Goal: Information Seeking & Learning: Learn about a topic

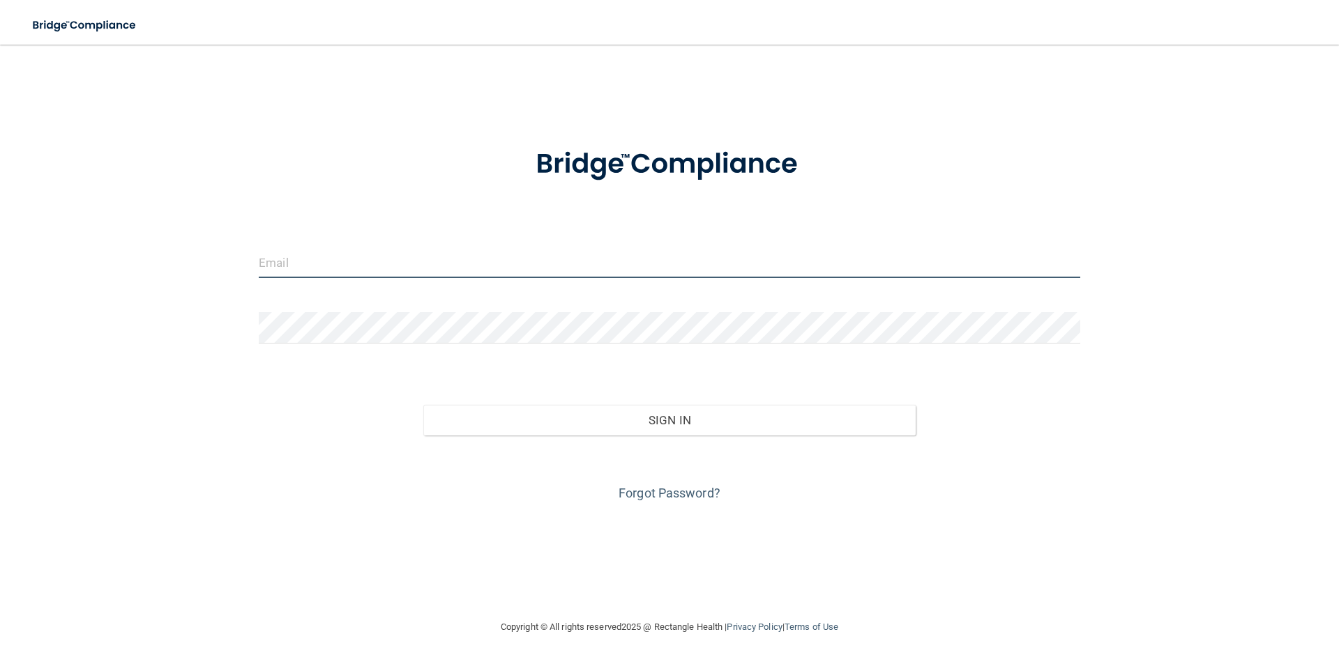
click at [775, 267] on input "email" at bounding box center [669, 262] width 821 height 31
type input "[EMAIL_ADDRESS][DOMAIN_NAME]"
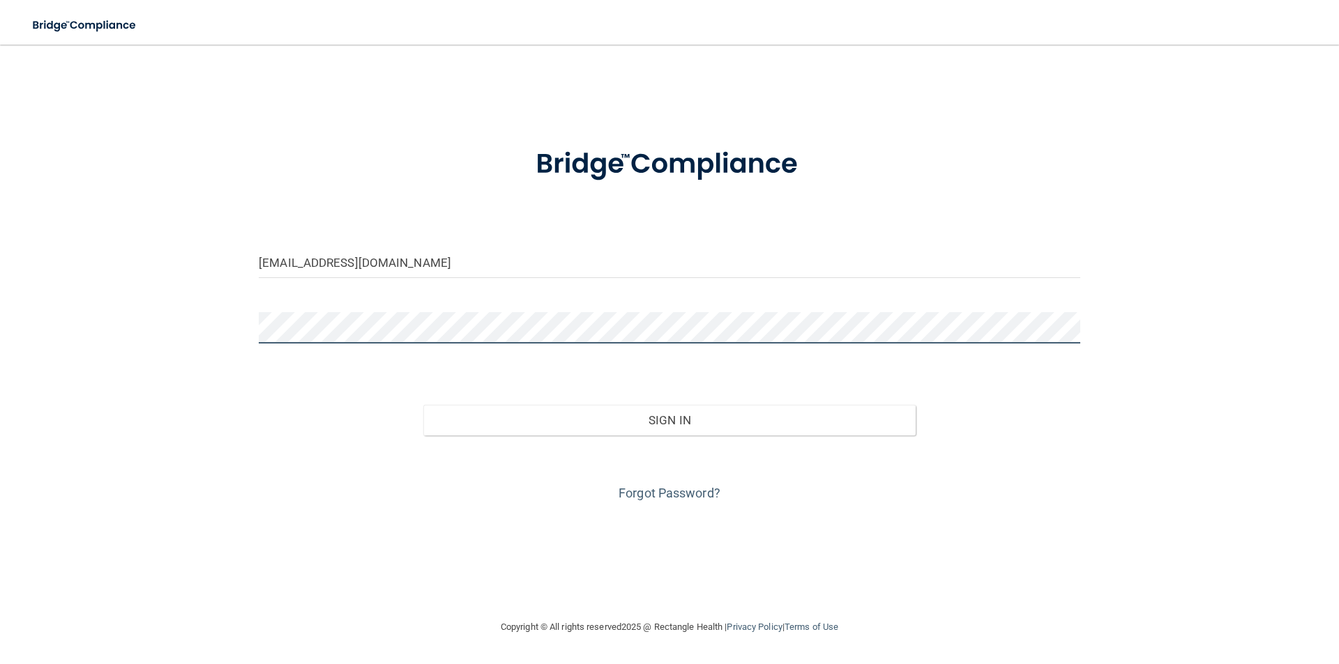
click at [423, 405] on button "Sign In" at bounding box center [669, 420] width 493 height 31
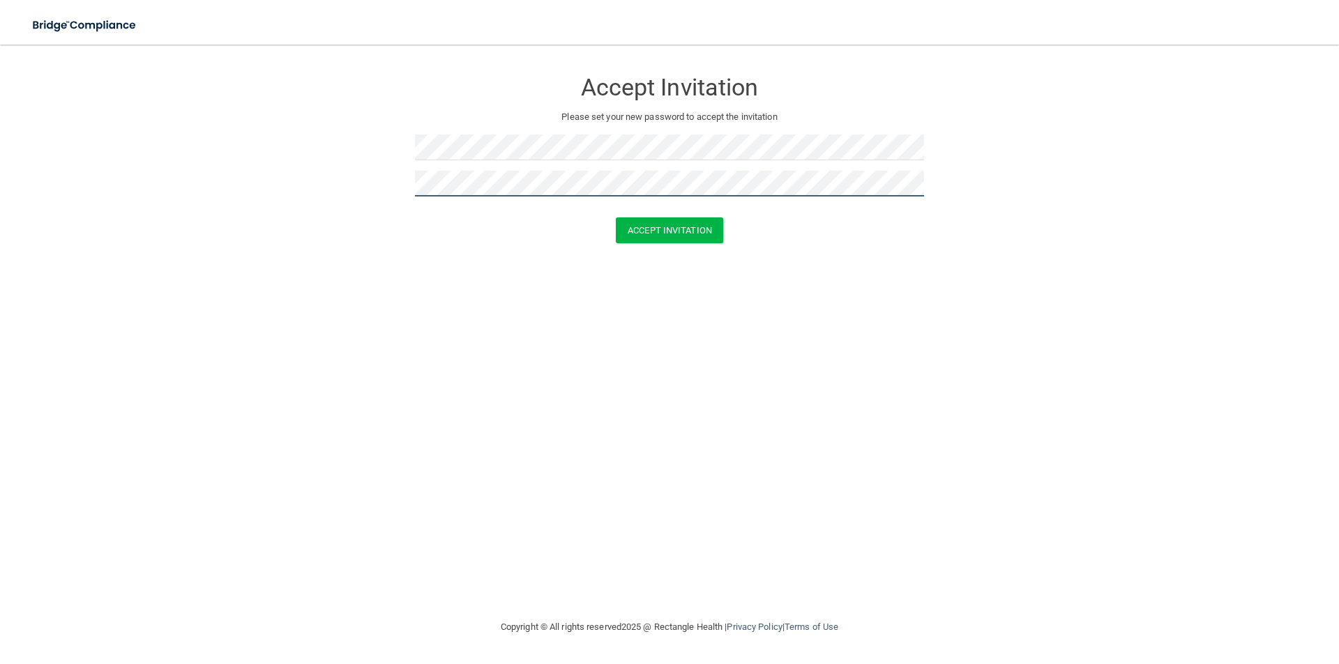
click at [616, 218] on button "Accept Invitation" at bounding box center [669, 231] width 107 height 26
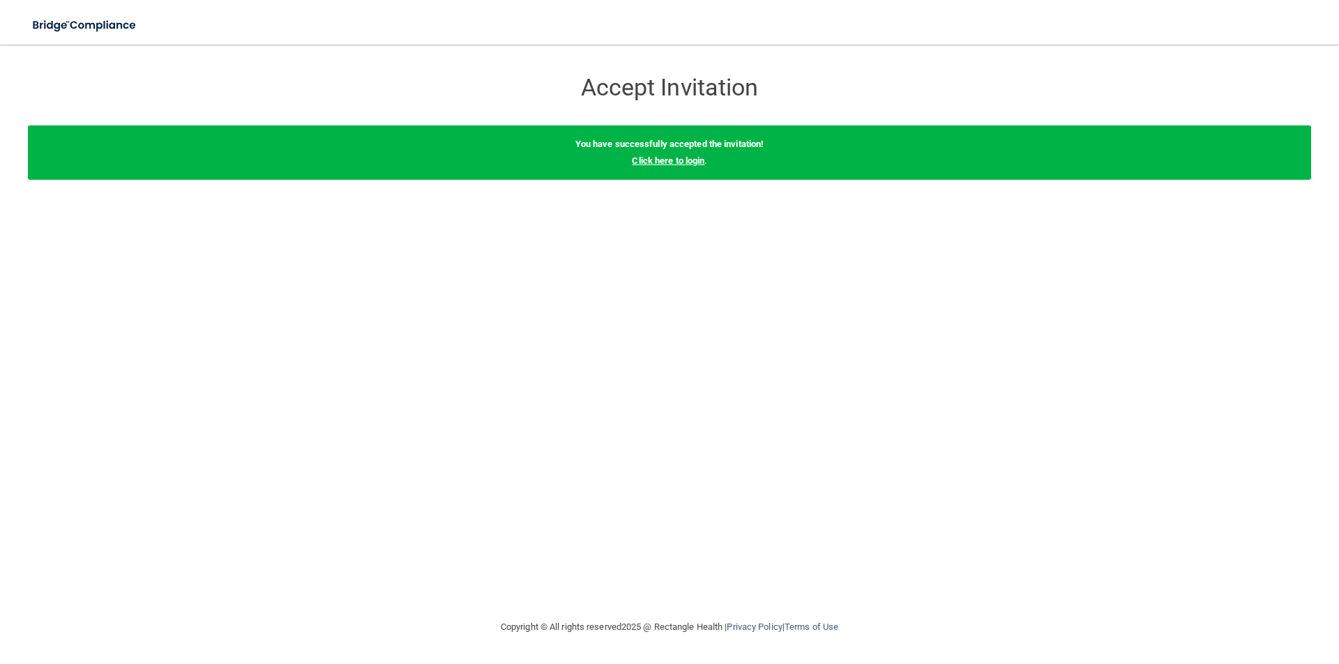
click at [663, 157] on link "Click here to login" at bounding box center [668, 160] width 73 height 10
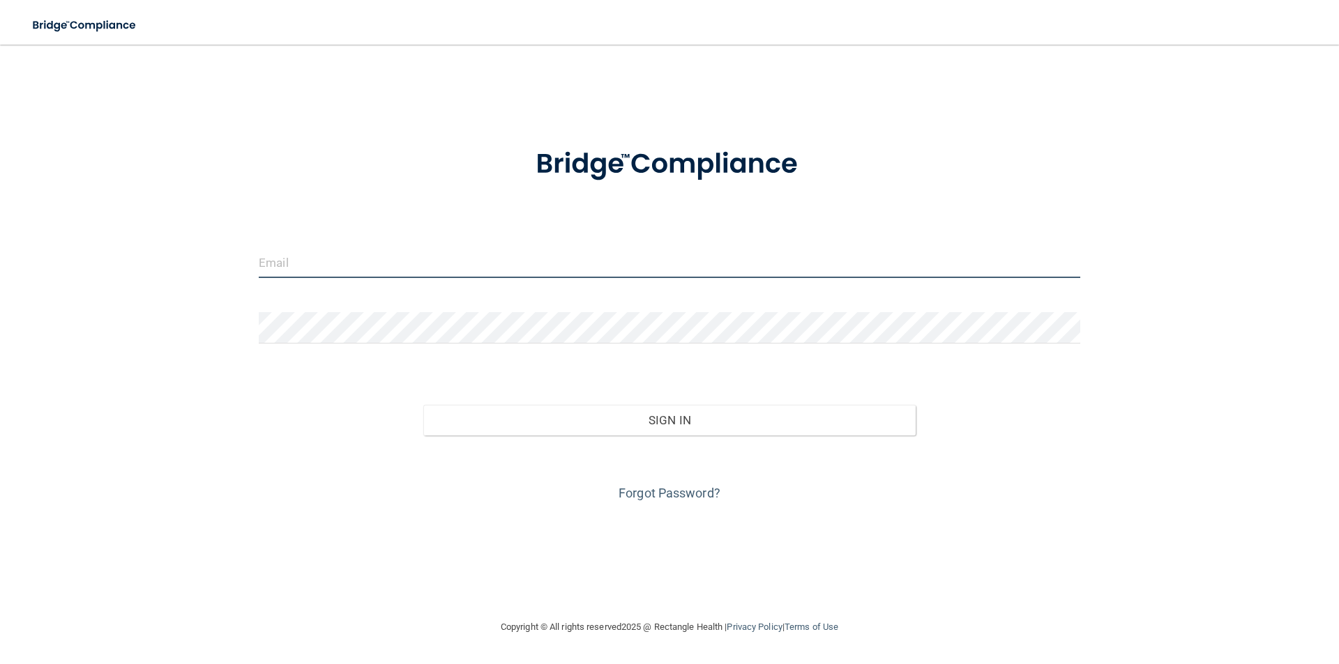
click at [418, 258] on input "email" at bounding box center [669, 262] width 821 height 31
type input "[EMAIL_ADDRESS][DOMAIN_NAME]"
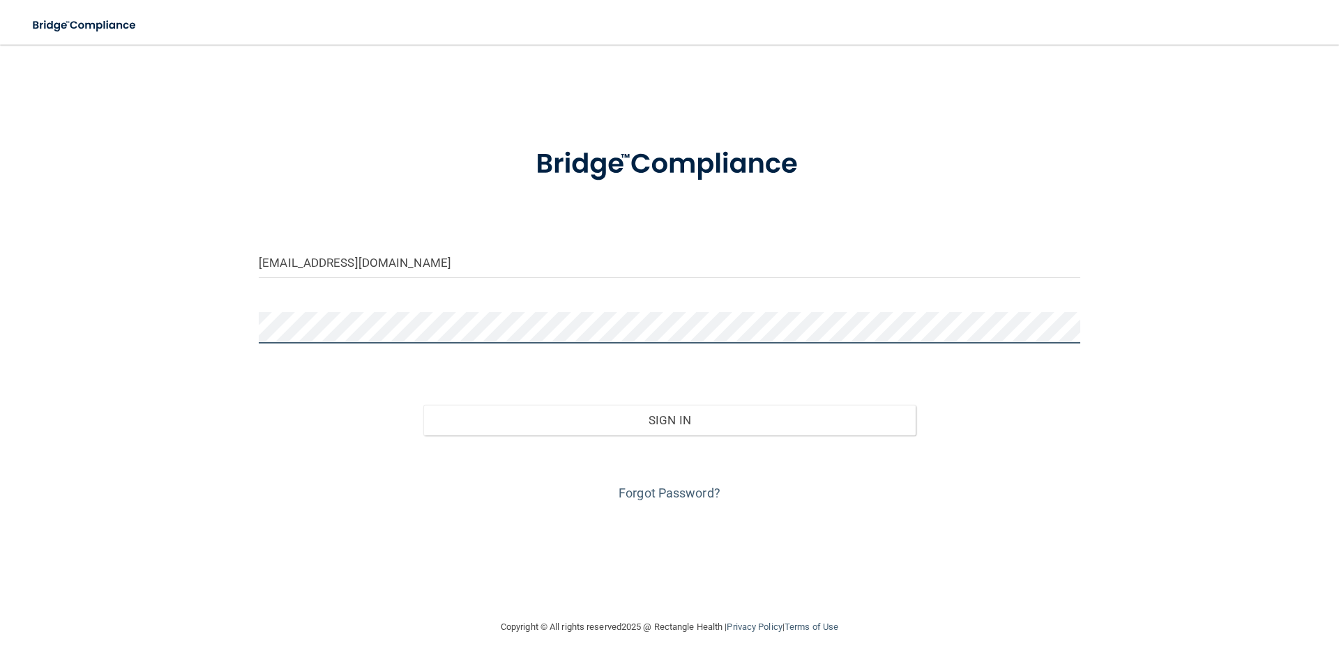
click at [423, 405] on button "Sign In" at bounding box center [669, 420] width 493 height 31
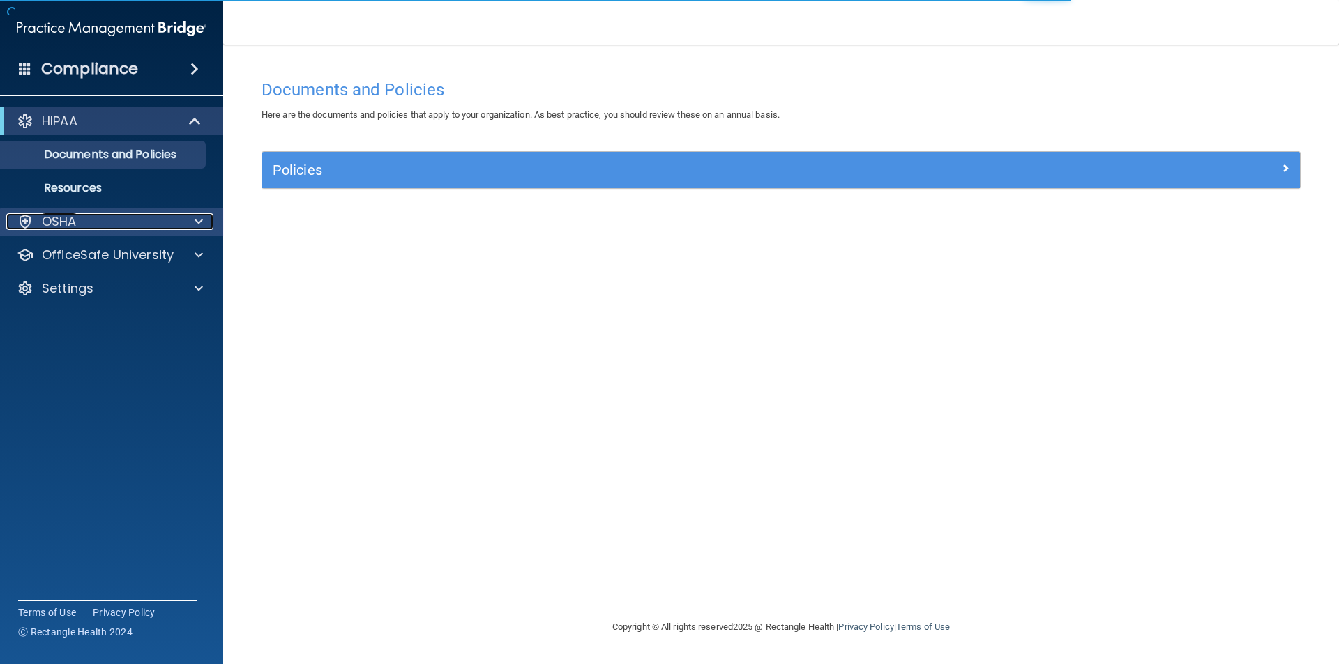
click at [73, 217] on p "OSHA" at bounding box center [59, 221] width 35 height 17
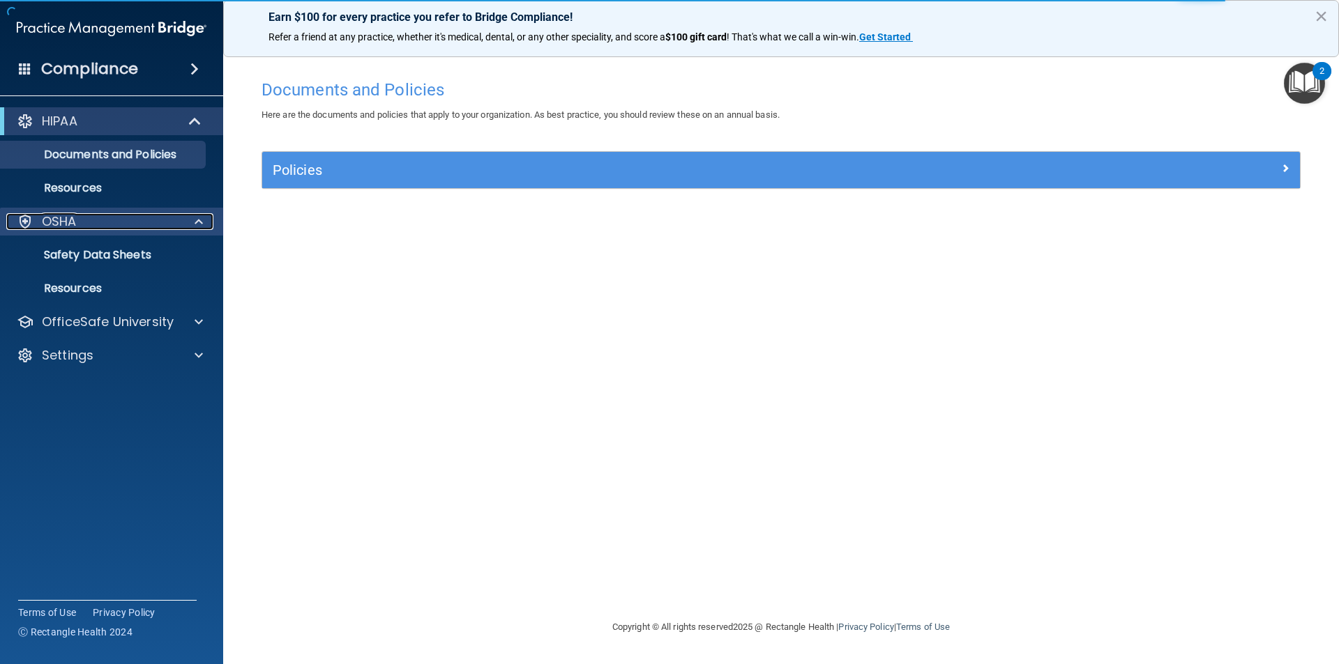
click at [84, 222] on div "OSHA" at bounding box center [92, 221] width 173 height 17
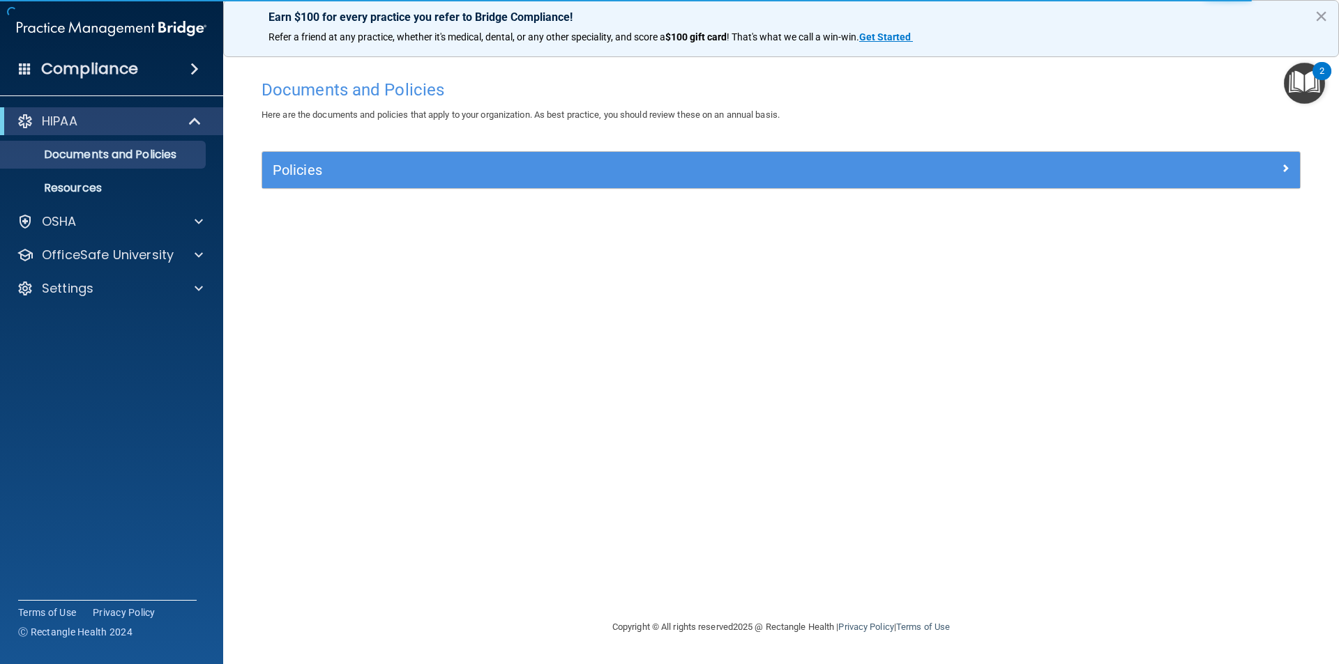
click at [347, 139] on div "Documents and Policies Here are the documents and policies that apply to your o…" at bounding box center [781, 346] width 1060 height 547
click at [342, 185] on div "Policies" at bounding box center [781, 170] width 1038 height 36
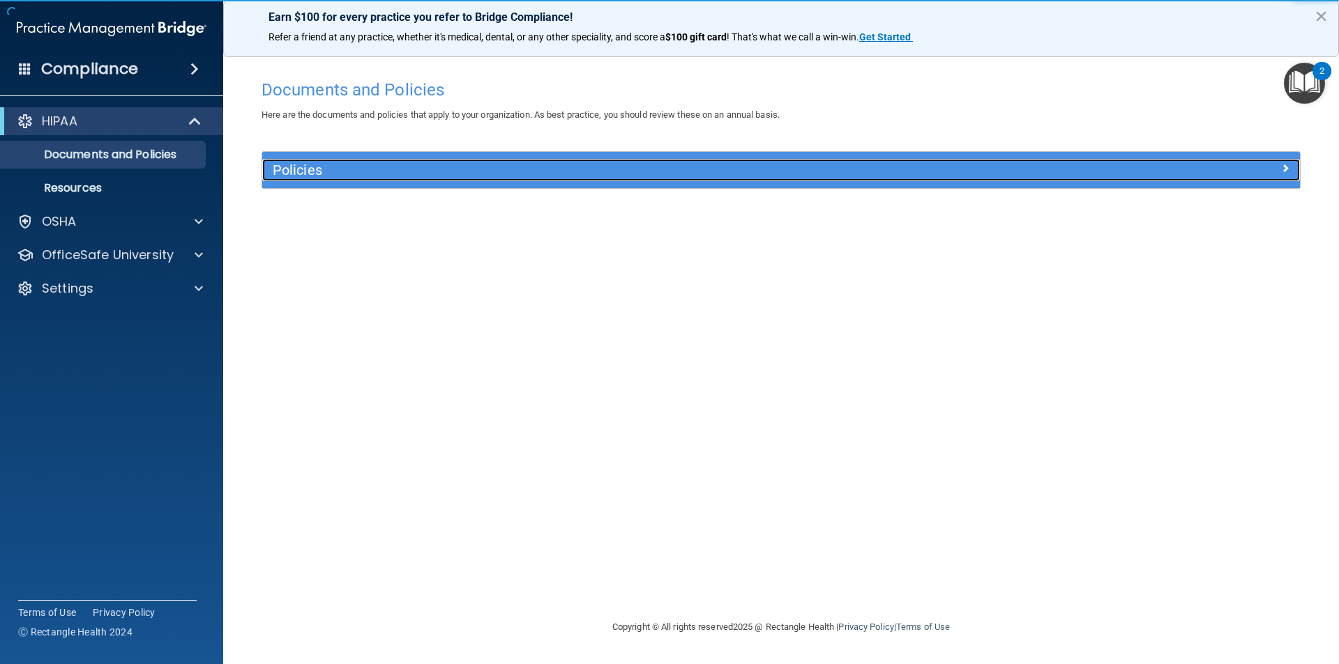
click at [317, 164] on h5 "Policies" at bounding box center [651, 169] width 757 height 15
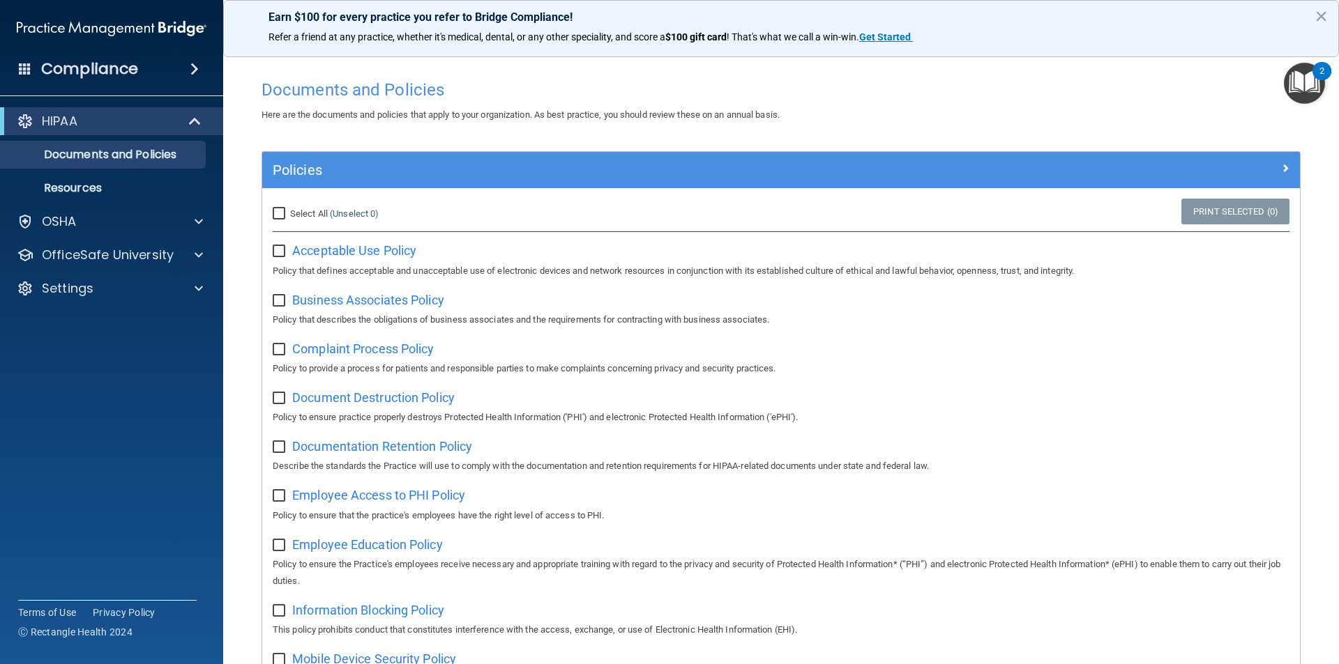
click at [280, 252] on input "checkbox" at bounding box center [281, 251] width 16 height 11
click at [275, 250] on input "checkbox" at bounding box center [281, 251] width 16 height 11
checkbox input "false"
click at [206, 222] on div at bounding box center [196, 221] width 35 height 17
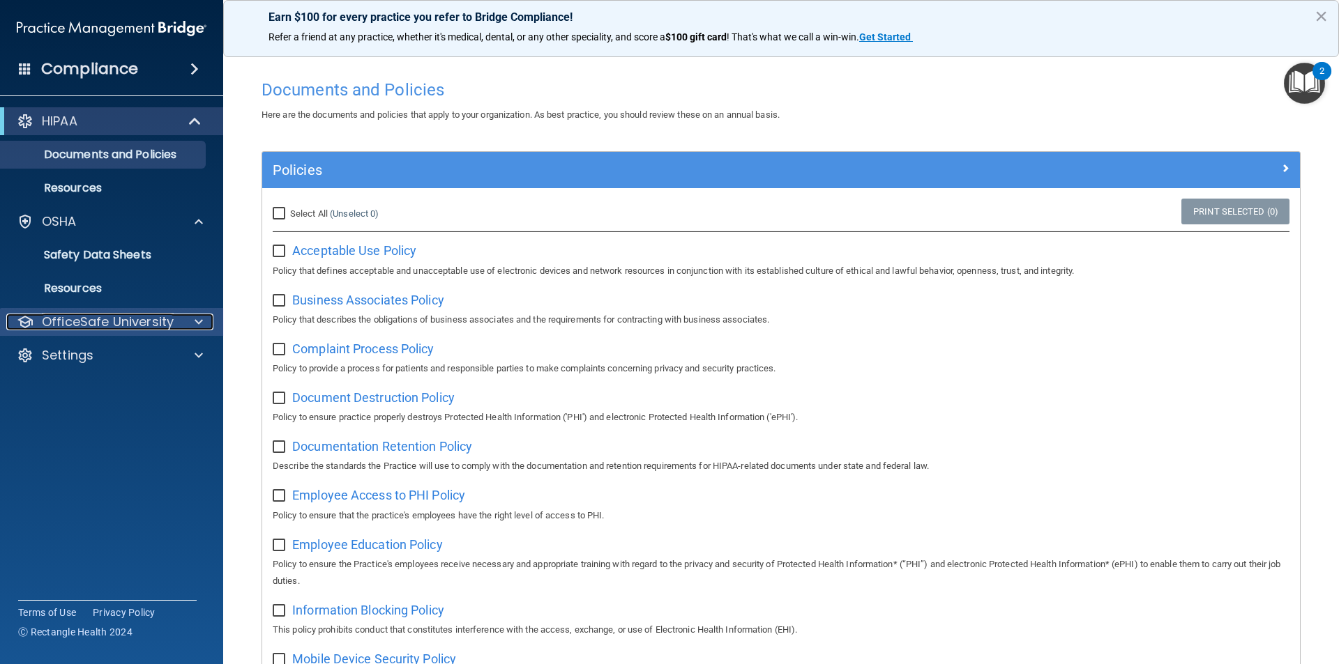
click at [160, 318] on p "OfficeSafe University" at bounding box center [108, 322] width 132 height 17
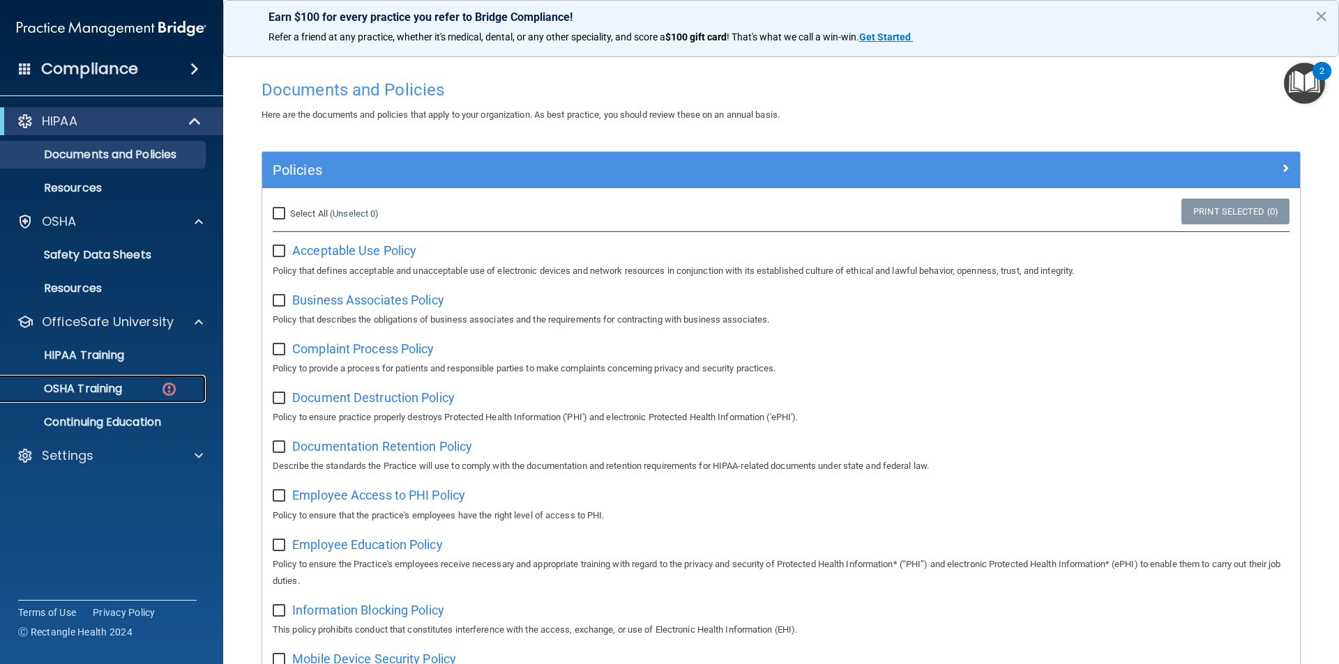
click at [135, 386] on div "OSHA Training" at bounding box center [104, 389] width 190 height 14
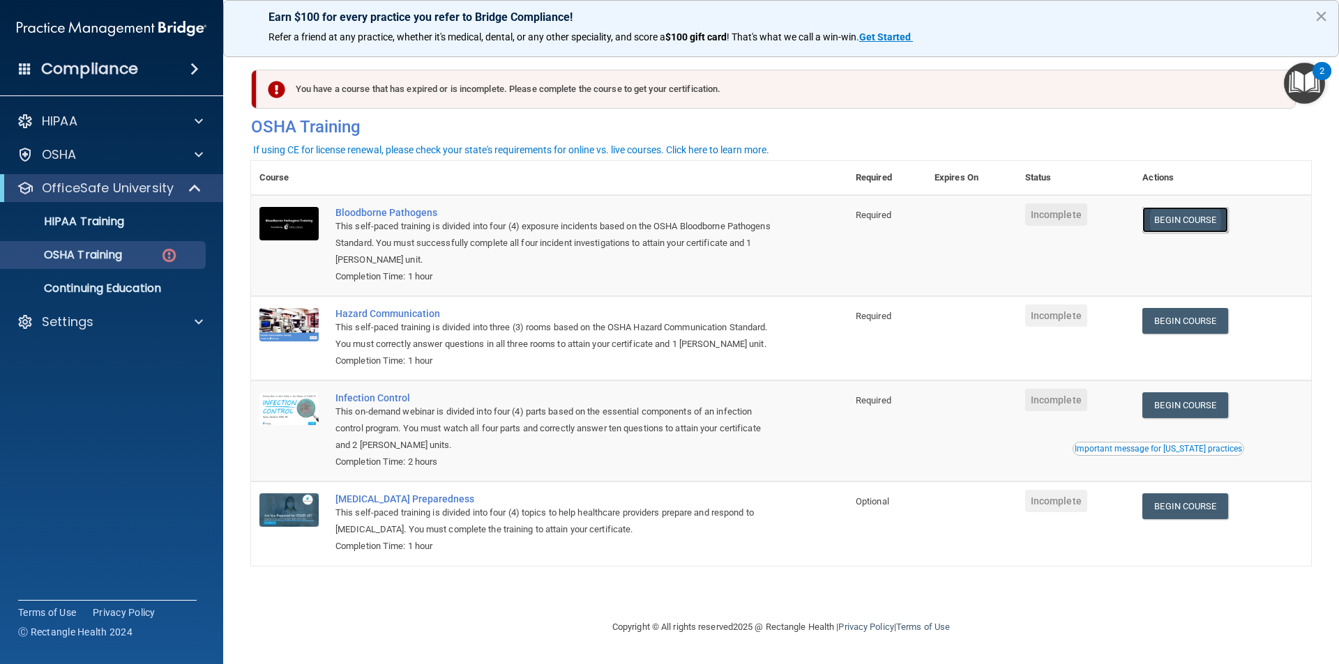
click at [1194, 217] on link "Begin Course" at bounding box center [1184, 220] width 85 height 26
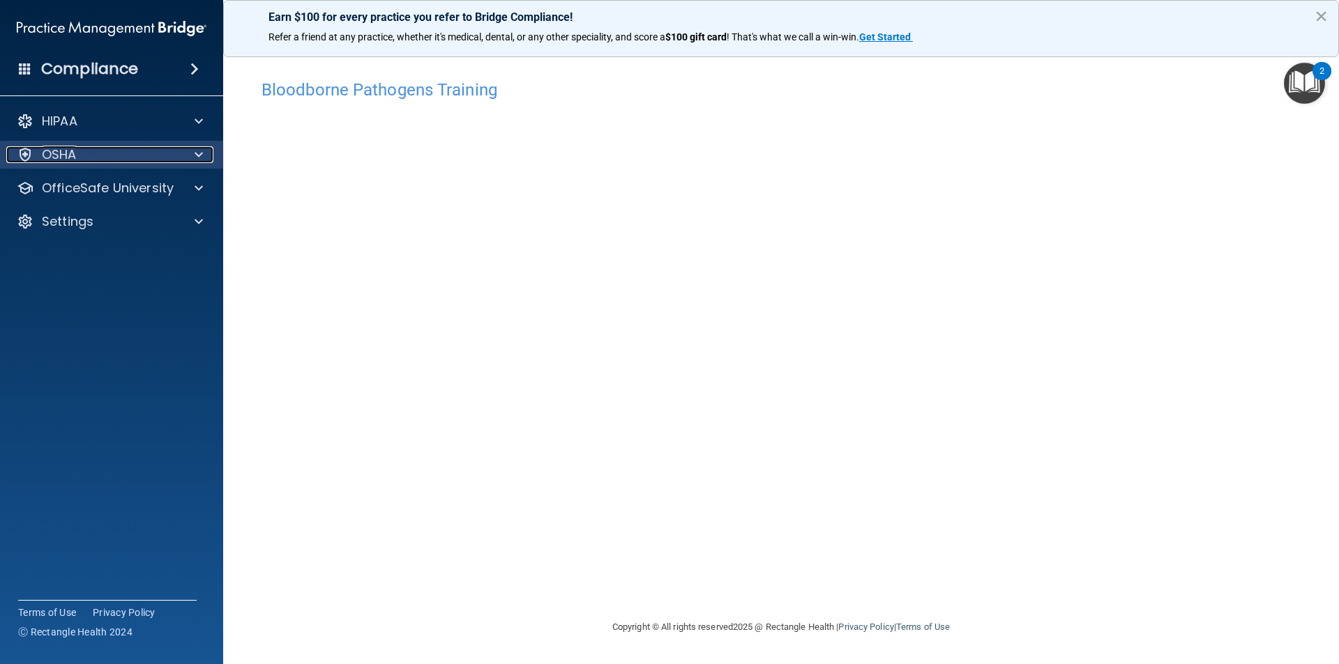
click at [68, 157] on p "OSHA" at bounding box center [59, 154] width 35 height 17
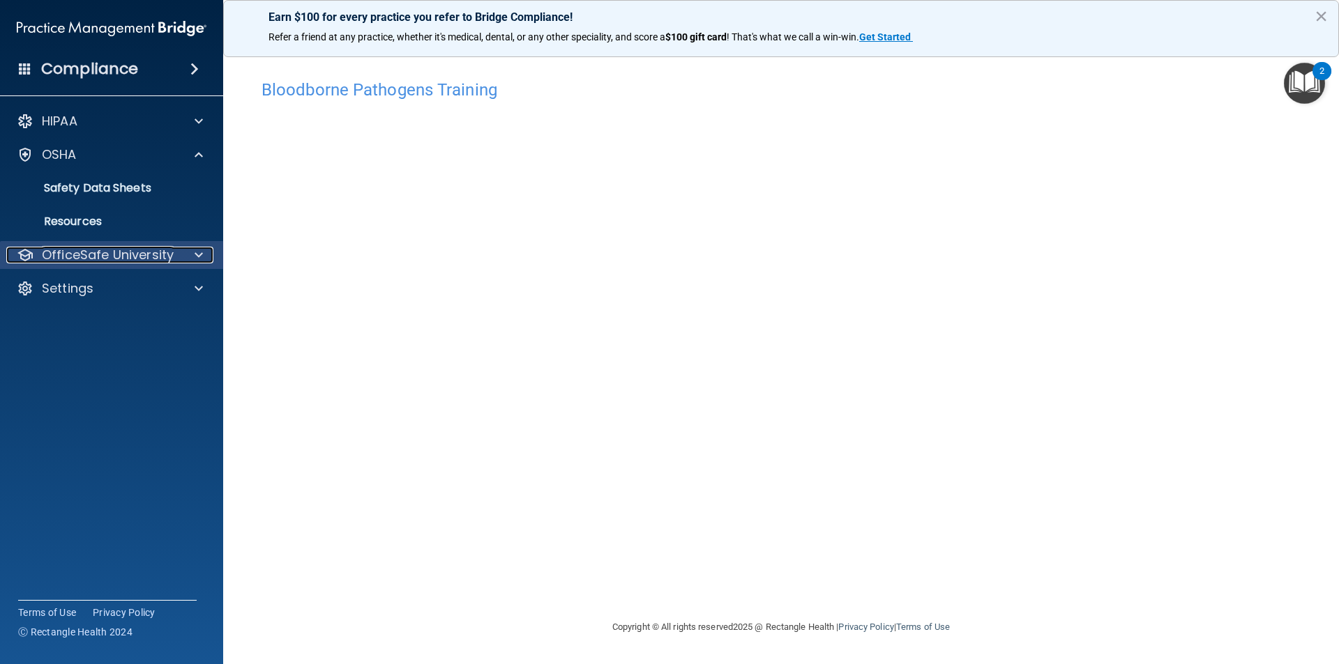
click at [86, 249] on p "OfficeSafe University" at bounding box center [108, 255] width 132 height 17
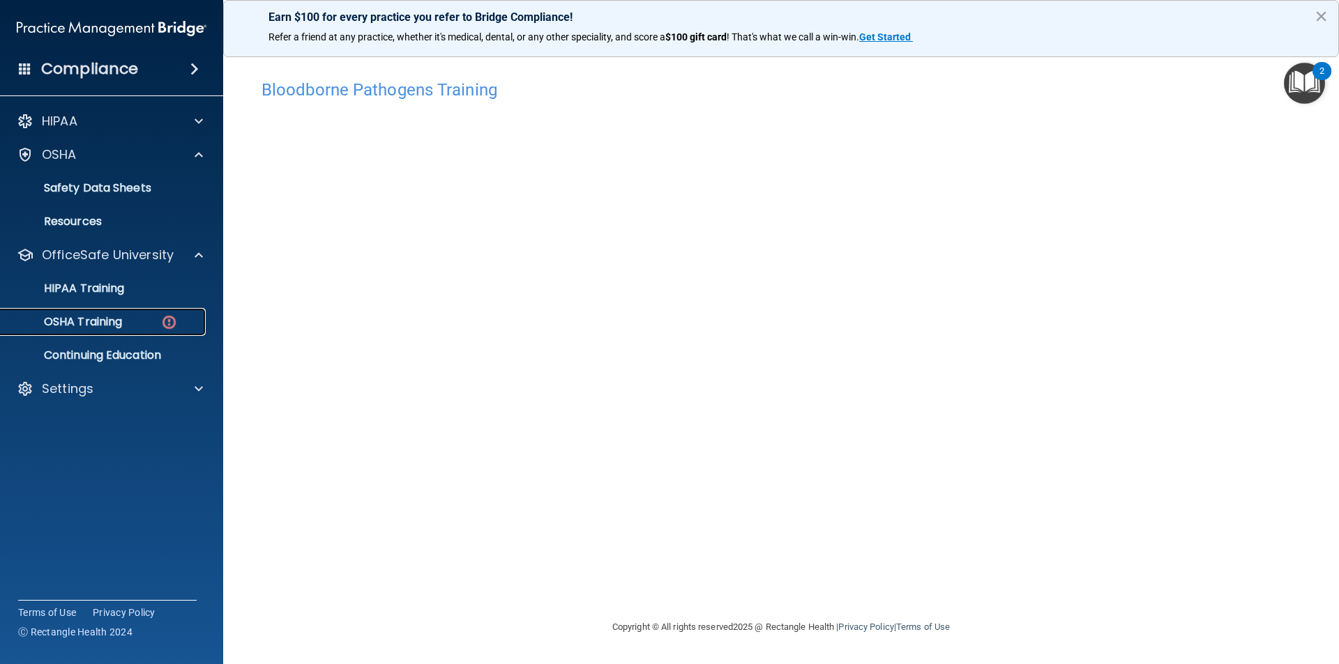
click at [138, 321] on div "OSHA Training" at bounding box center [104, 322] width 190 height 14
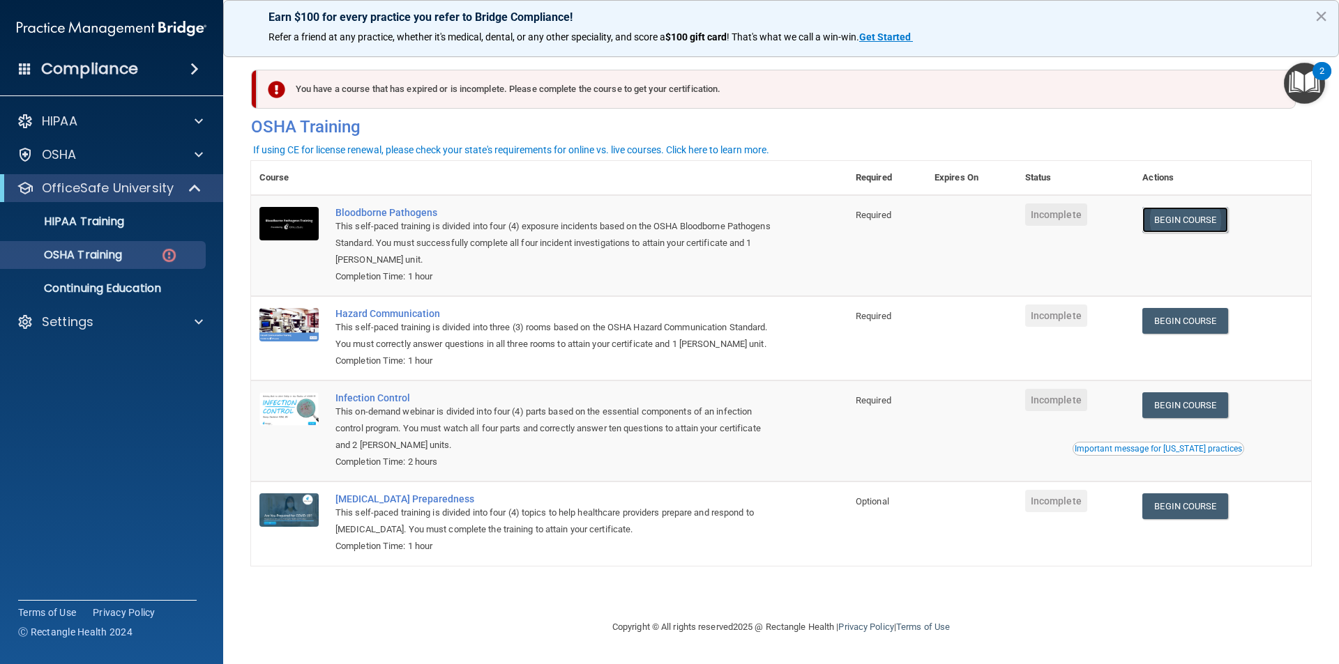
click at [1172, 228] on link "Begin Course" at bounding box center [1184, 220] width 85 height 26
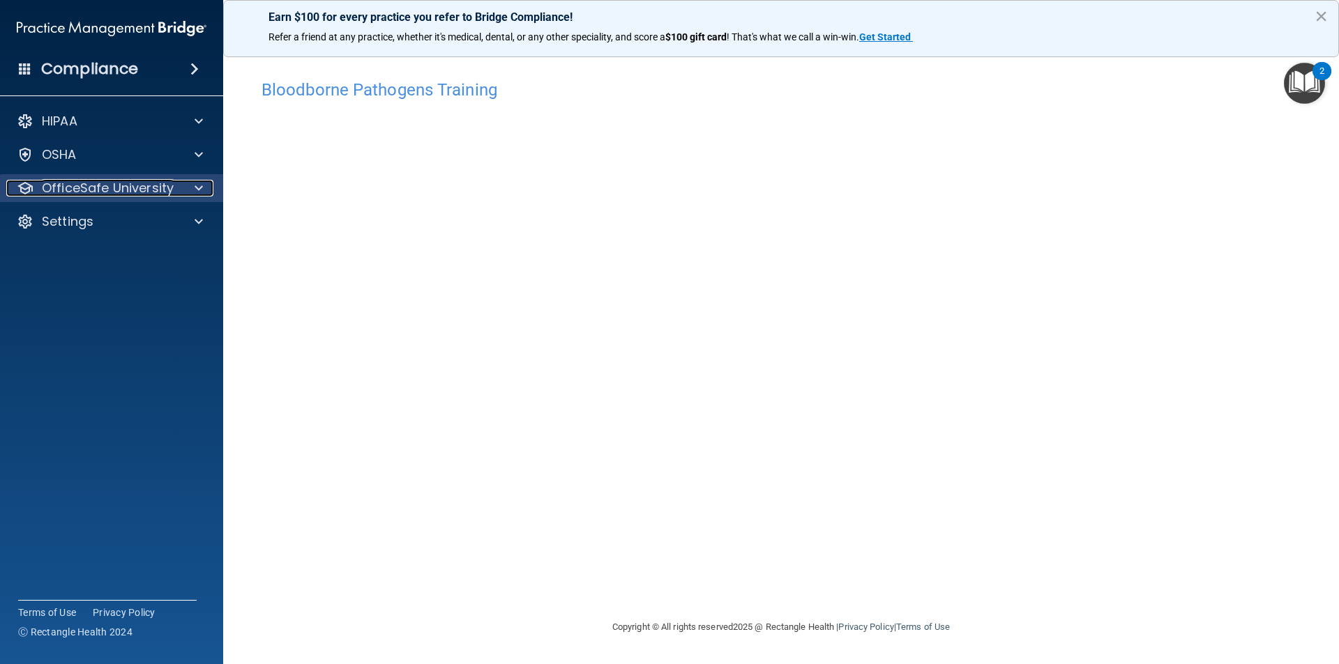
click at [191, 188] on div at bounding box center [196, 188] width 35 height 17
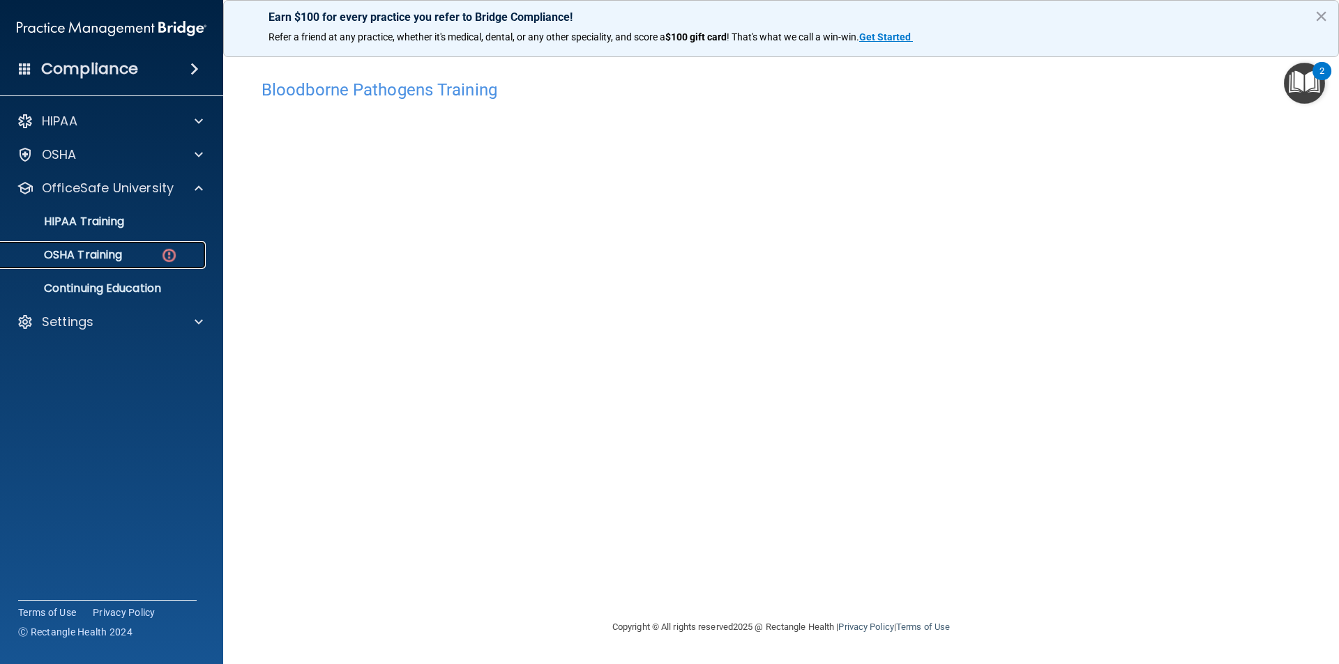
click at [163, 248] on img at bounding box center [168, 255] width 17 height 17
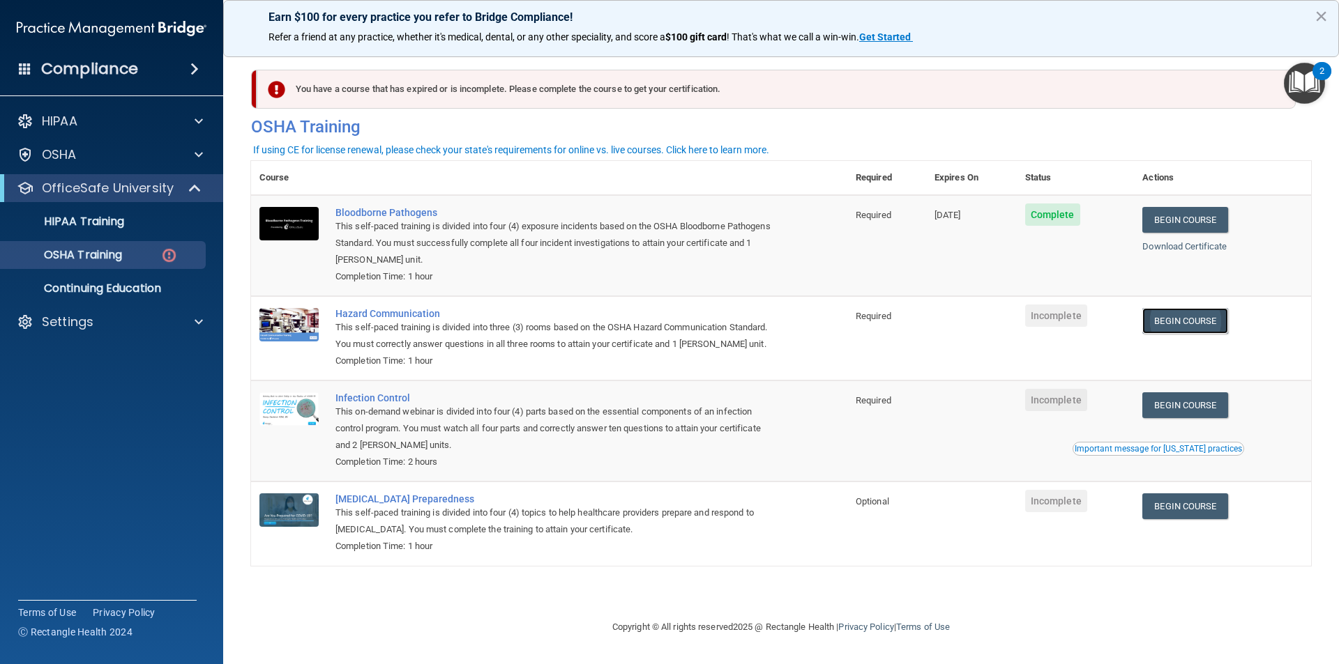
click at [1192, 323] on link "Begin Course" at bounding box center [1184, 321] width 85 height 26
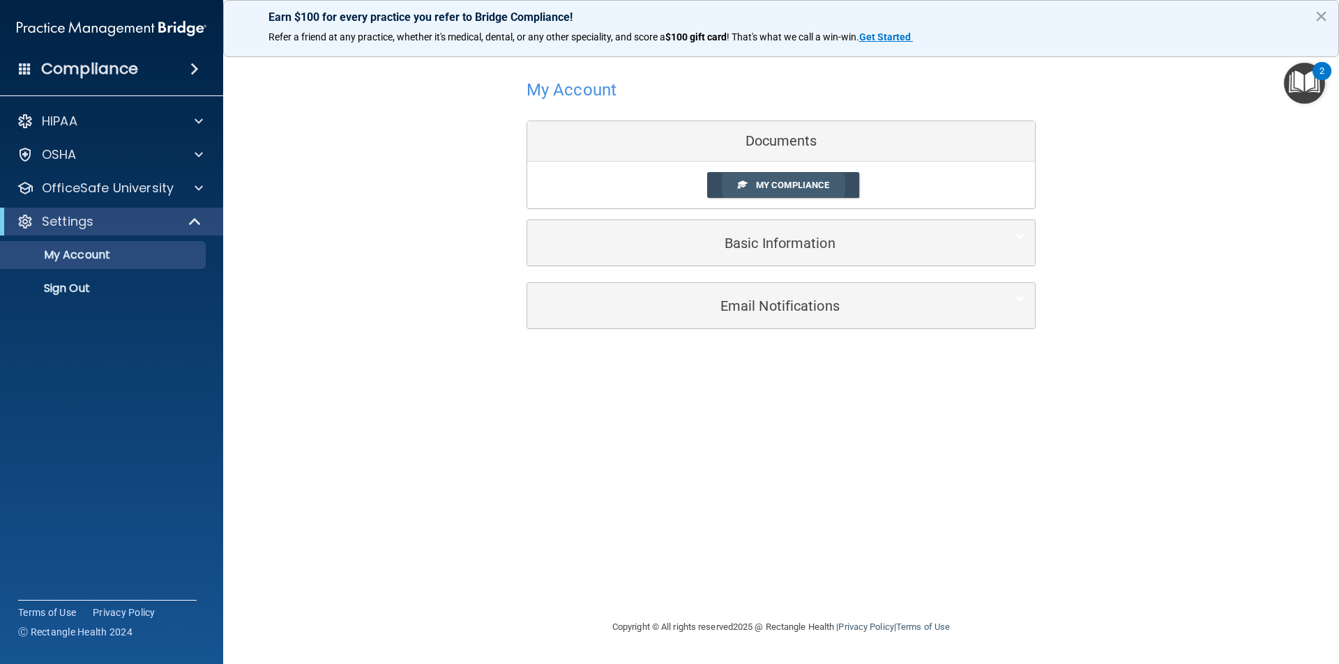
click at [747, 181] on link "My Compliance" at bounding box center [783, 185] width 153 height 26
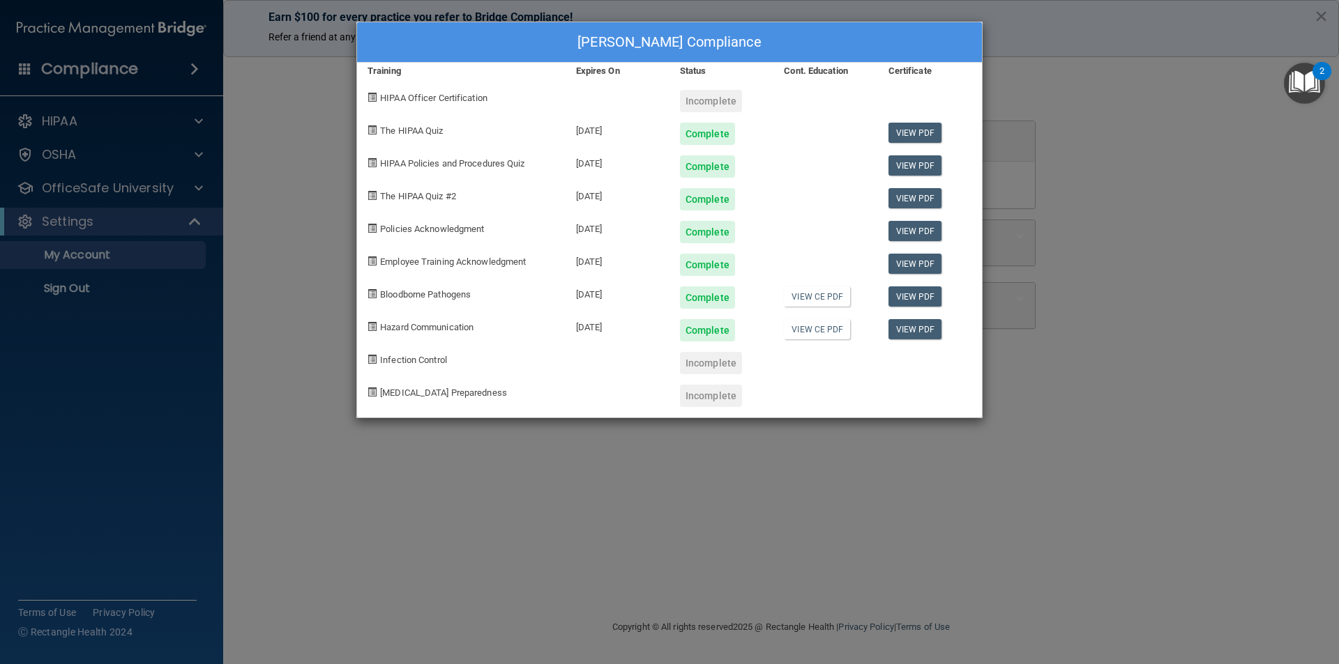
click at [716, 365] on div "Incomplete" at bounding box center [711, 363] width 62 height 22
click at [711, 397] on div "Incomplete" at bounding box center [711, 396] width 62 height 22
click at [311, 265] on div "Andrea Reiter's Compliance Training Expires On Status Cont. Education Certifica…" at bounding box center [669, 332] width 1339 height 664
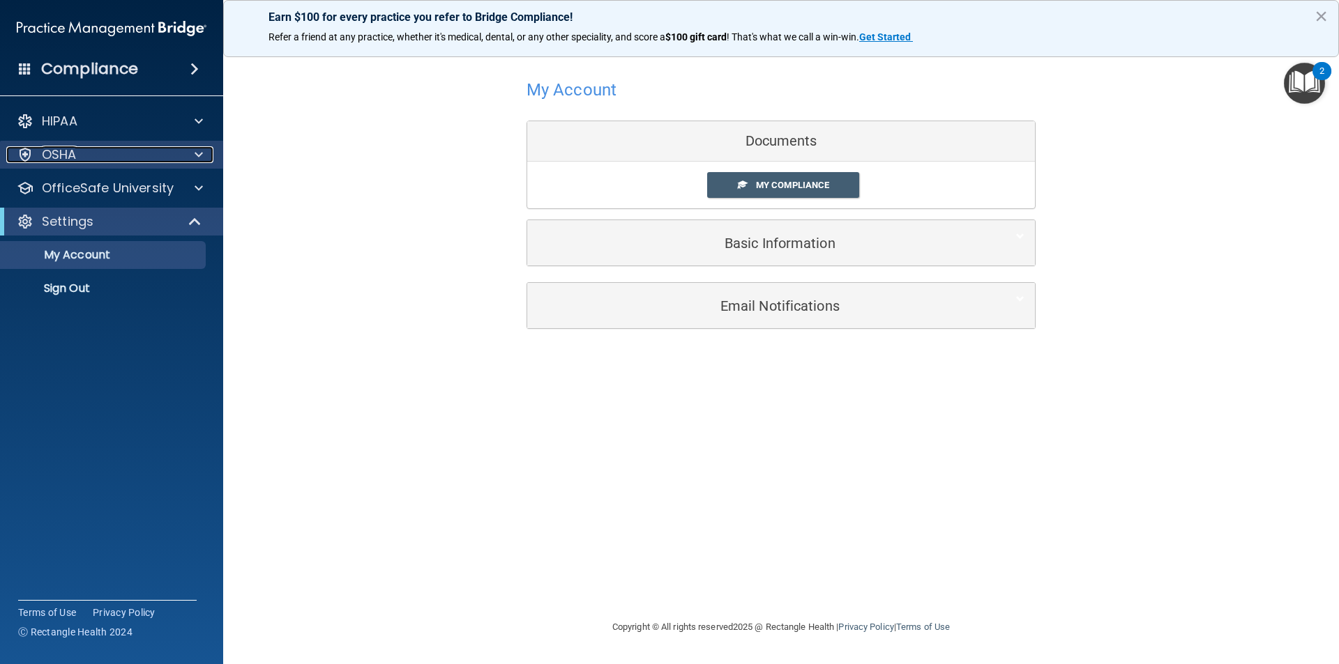
click at [192, 149] on div at bounding box center [196, 154] width 35 height 17
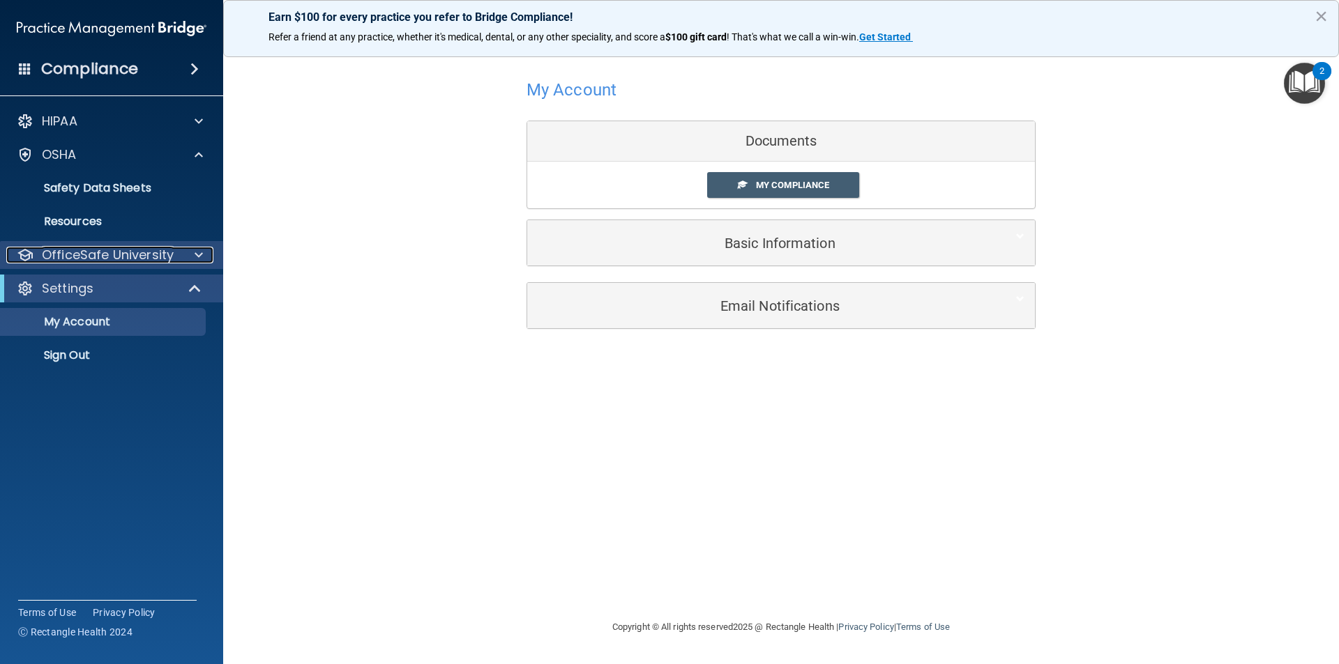
click at [154, 250] on p "OfficeSafe University" at bounding box center [108, 255] width 132 height 17
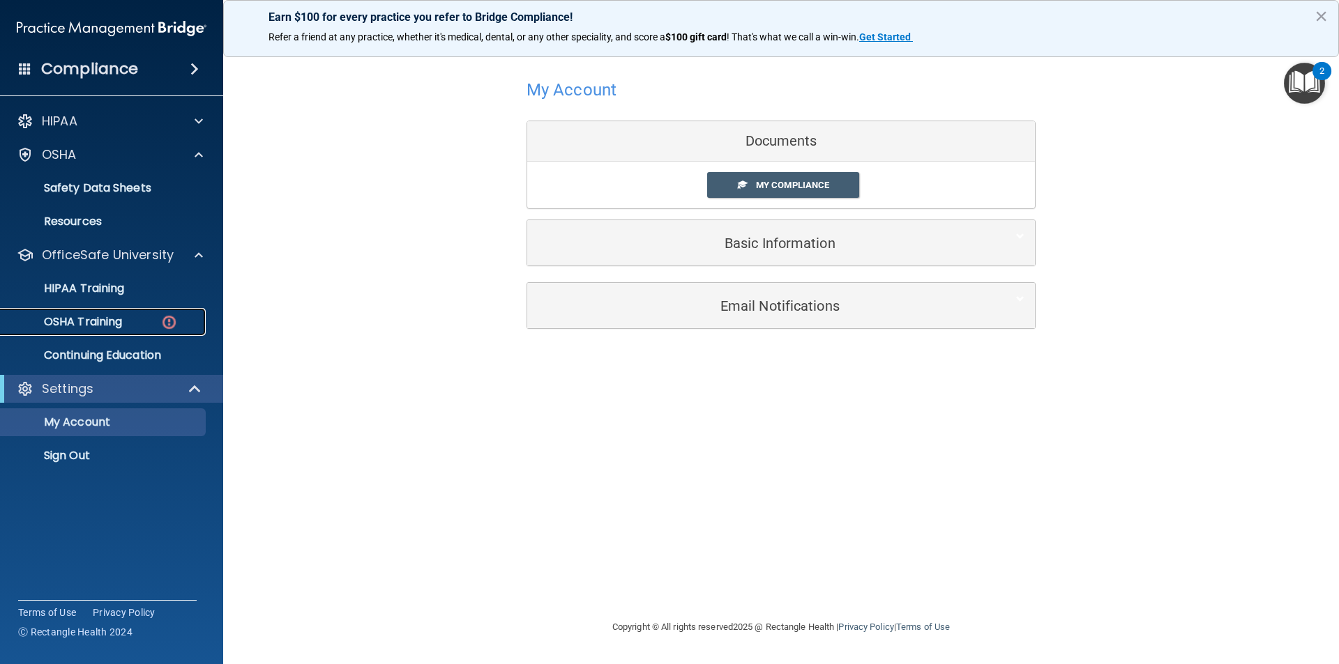
click at [152, 329] on link "OSHA Training" at bounding box center [96, 322] width 220 height 28
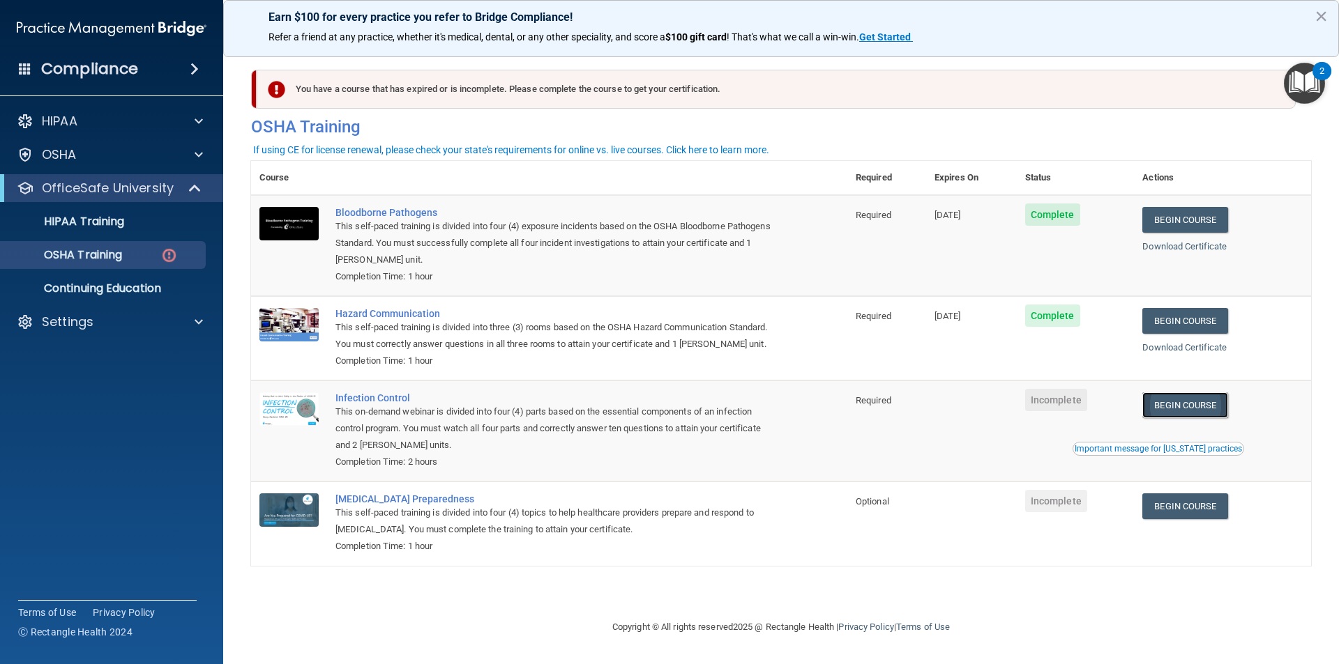
click at [1175, 404] on link "Begin Course" at bounding box center [1184, 406] width 85 height 26
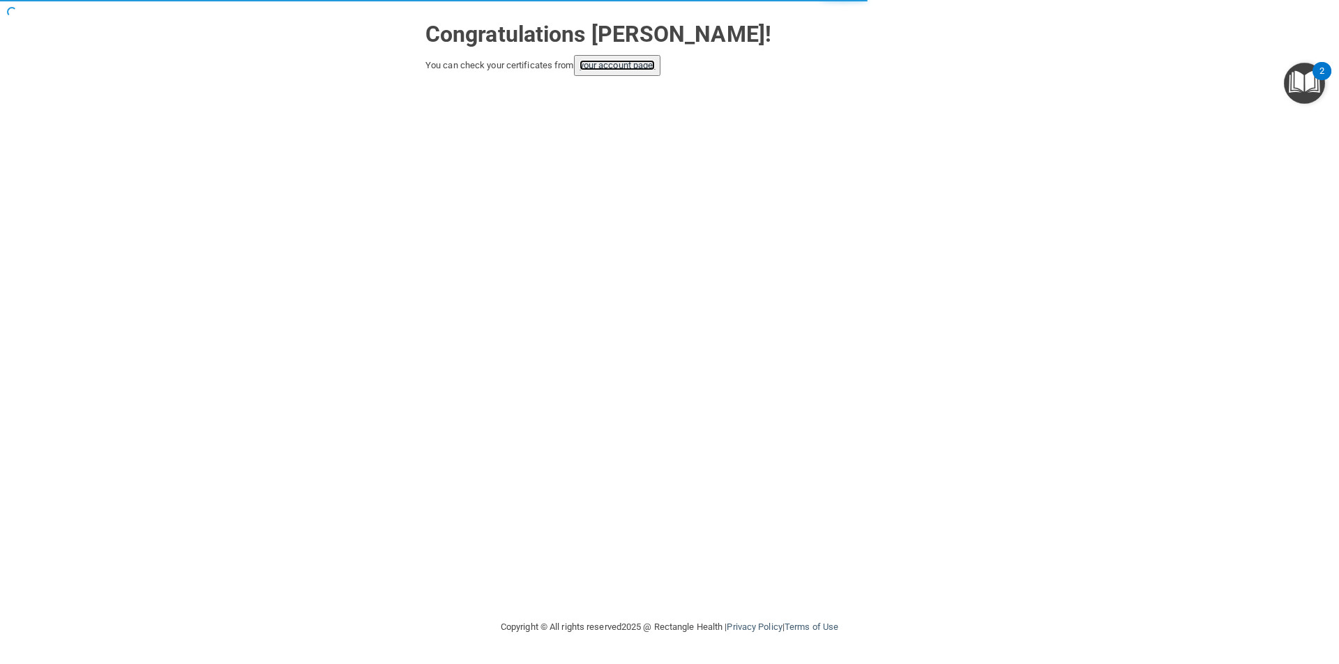
click at [638, 67] on link "your account page!" at bounding box center [617, 65] width 76 height 10
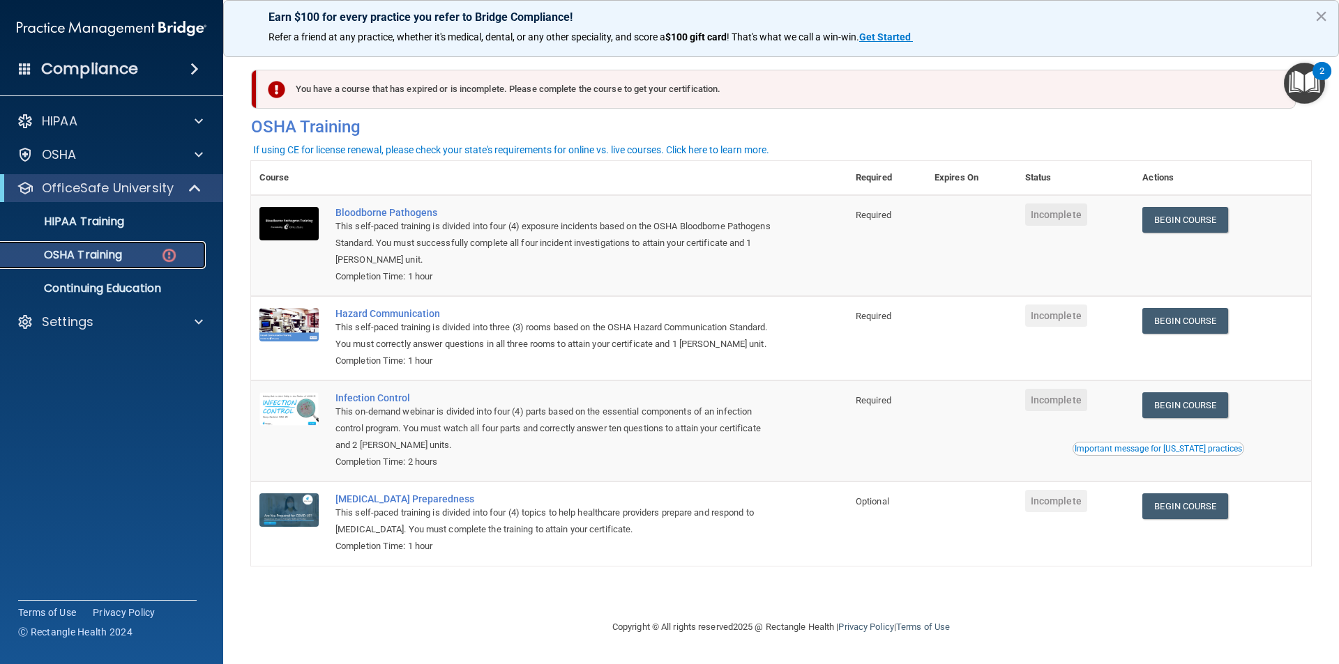
click at [107, 260] on p "OSHA Training" at bounding box center [65, 255] width 113 height 14
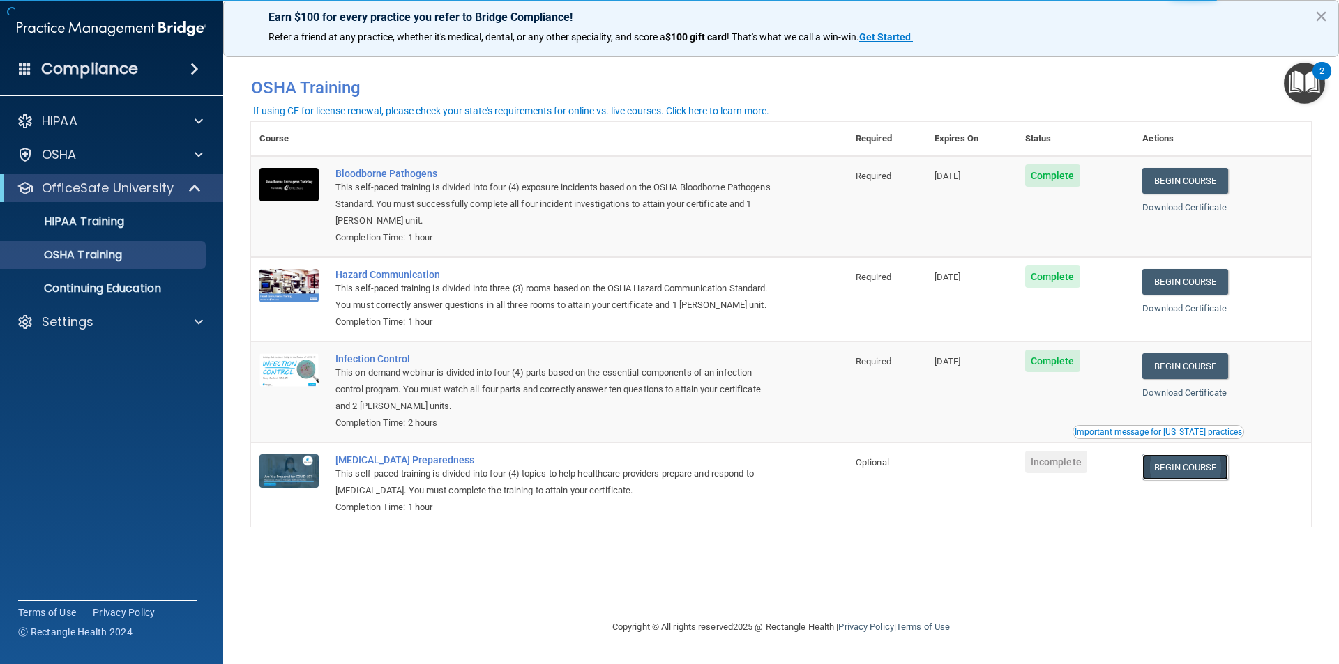
click at [1185, 468] on link "Begin Course" at bounding box center [1184, 468] width 85 height 26
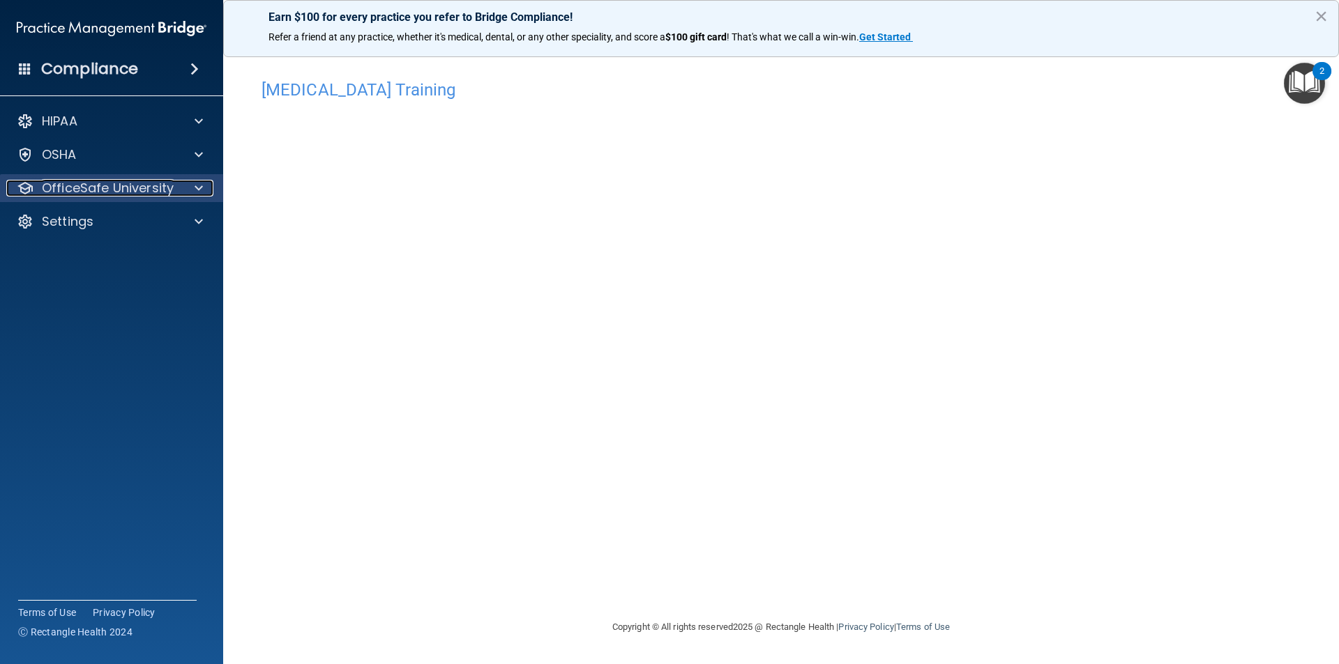
click at [151, 187] on p "OfficeSafe University" at bounding box center [108, 188] width 132 height 17
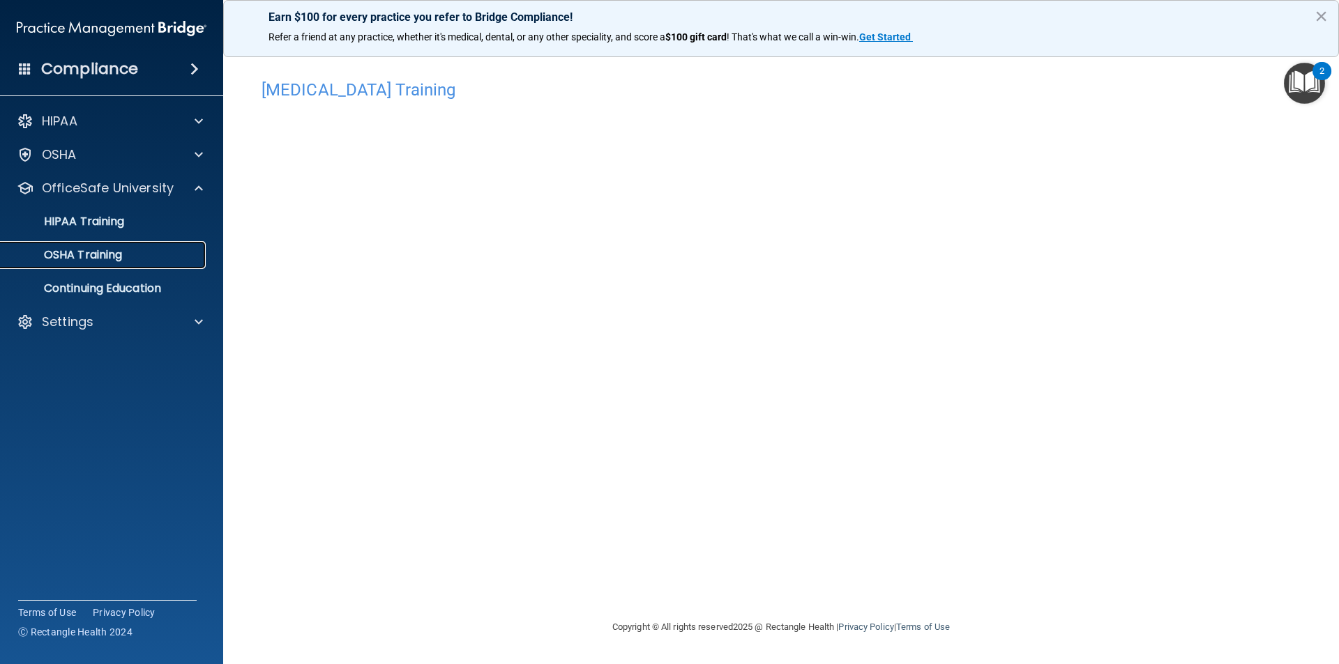
click at [128, 261] on div "OSHA Training" at bounding box center [104, 255] width 190 height 14
